Goal: Task Accomplishment & Management: Manage account settings

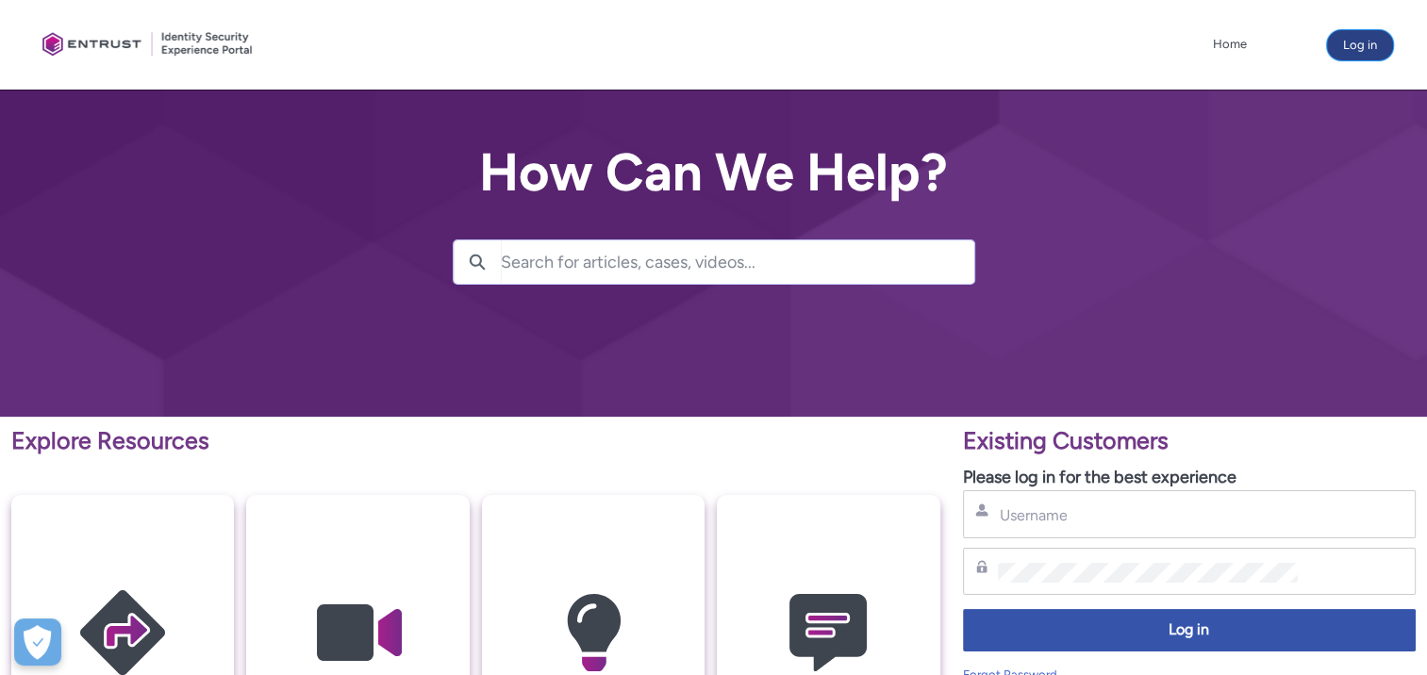
click at [1368, 41] on button "Log in" at bounding box center [1360, 45] width 66 height 30
click at [1037, 514] on input "Username" at bounding box center [1148, 516] width 300 height 20
type input "doman.tamas@granitbank.hu"
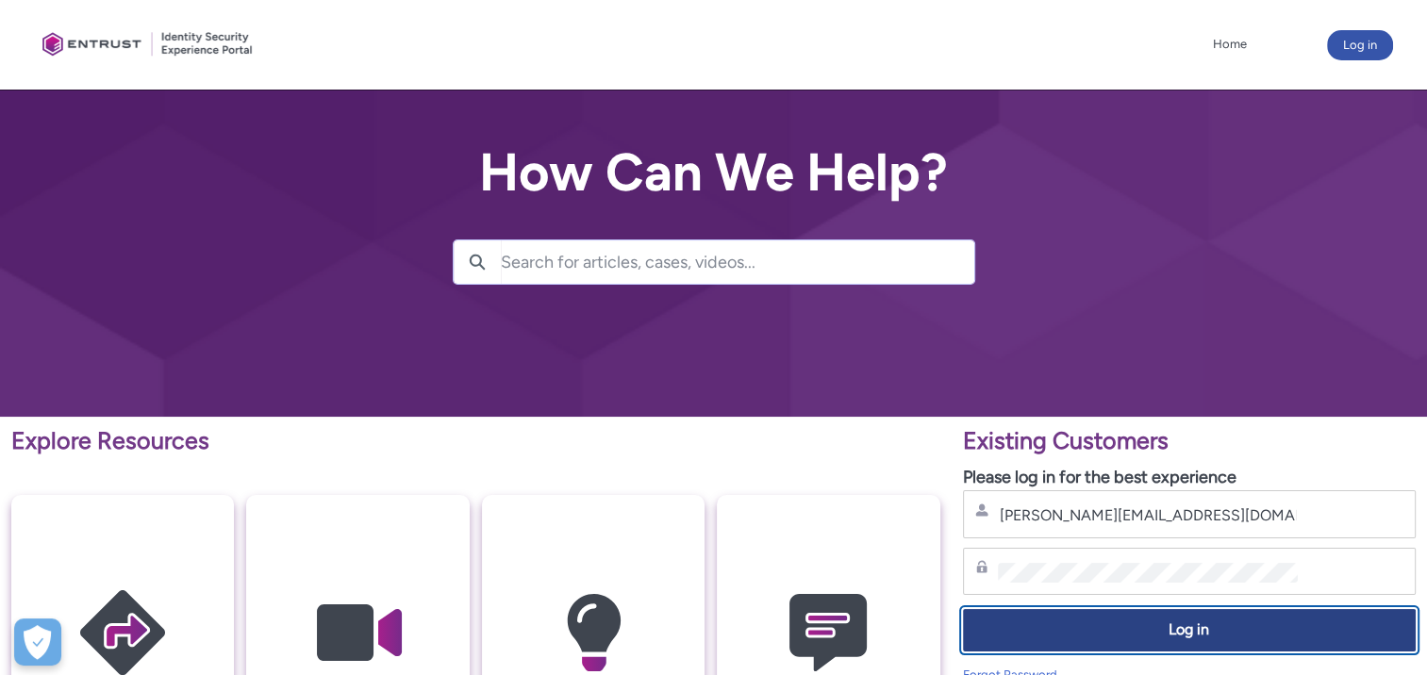
click at [1190, 634] on span "Log in" at bounding box center [1189, 631] width 428 height 22
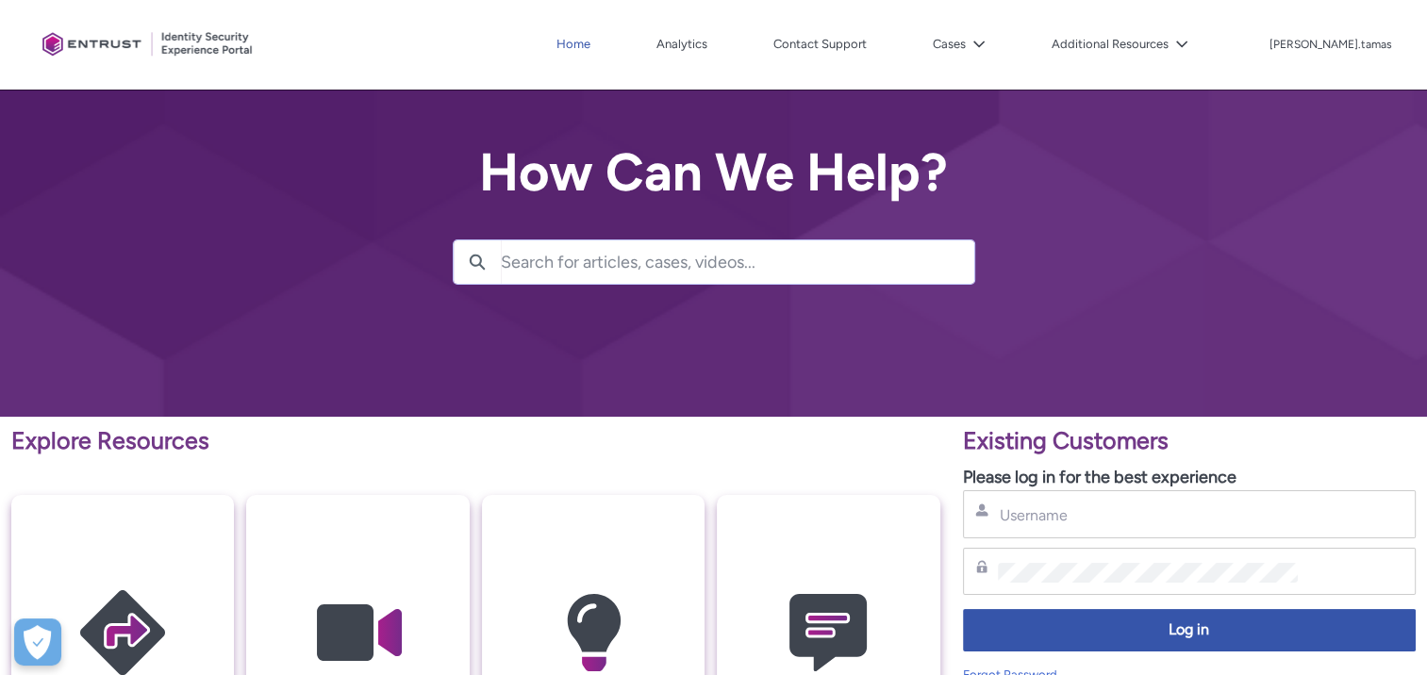
click at [595, 46] on link "Home" at bounding box center [573, 44] width 43 height 28
click at [1383, 39] on p "[PERSON_NAME].tamas" at bounding box center [1330, 45] width 123 height 13
click at [1342, 82] on span "Log Out" at bounding box center [1335, 83] width 41 height 17
